Goal: Complete application form

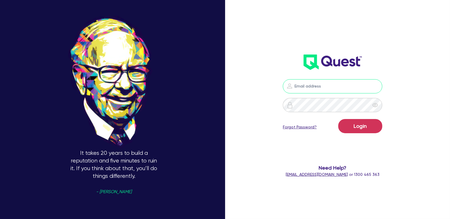
click at [324, 84] on input "email" at bounding box center [333, 86] width 100 height 14
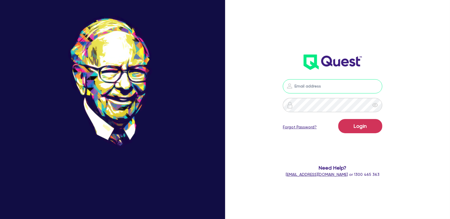
click at [312, 88] on input "email" at bounding box center [333, 86] width 100 height 14
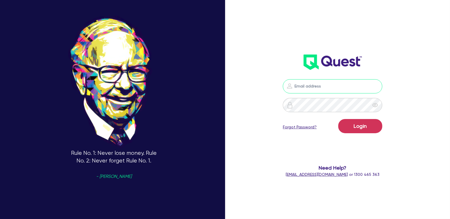
type input "[EMAIL_ADDRESS][PERSON_NAME][DOMAIN_NAME]"
click at [361, 123] on button "Login" at bounding box center [360, 126] width 44 height 14
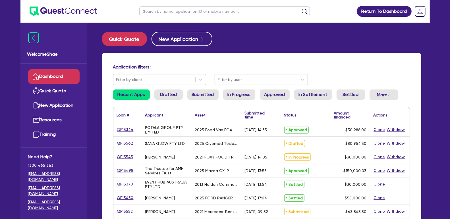
click at [165, 13] on input "text" at bounding box center [224, 11] width 171 height 10
type input "cara"
click at [300, 9] on button "submit" at bounding box center [304, 13] width 9 height 8
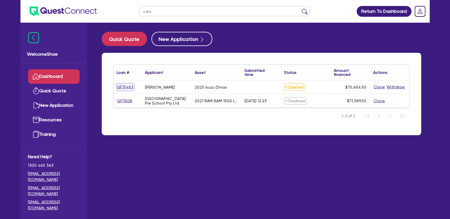
click at [127, 86] on link "QF15463" at bounding box center [125, 87] width 17 height 7
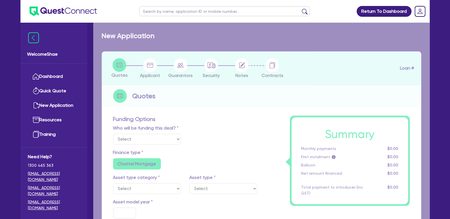
select select "Other"
select select "CARS_AND_LIGHT_TRUCKS"
type input "2025"
radio input "true"
type input "75,000"
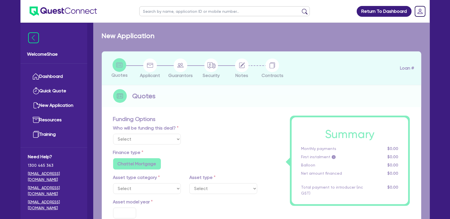
type input "15.99"
type input "1,400"
radio input "true"
radio input "false"
select select "PASSENGER_VEHICLES"
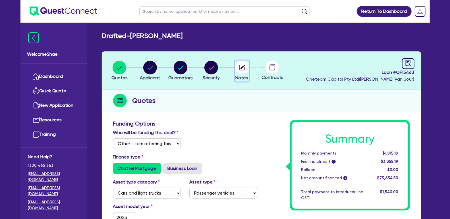
click at [245, 71] on circle "button" at bounding box center [242, 68] width 14 height 14
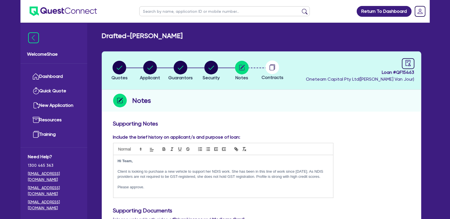
click at [275, 69] on circle at bounding box center [273, 68] width 14 height 14
click at [272, 68] on circle at bounding box center [273, 68] width 14 height 14
click at [270, 68] on circle at bounding box center [273, 68] width 14 height 14
